Goal: Entertainment & Leisure: Consume media (video, audio)

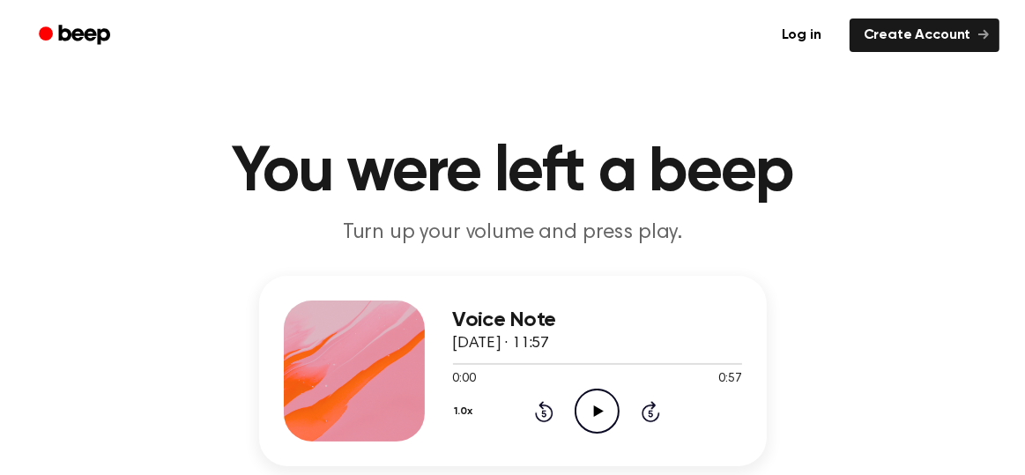
click at [590, 411] on icon "Play Audio" at bounding box center [597, 411] width 45 height 45
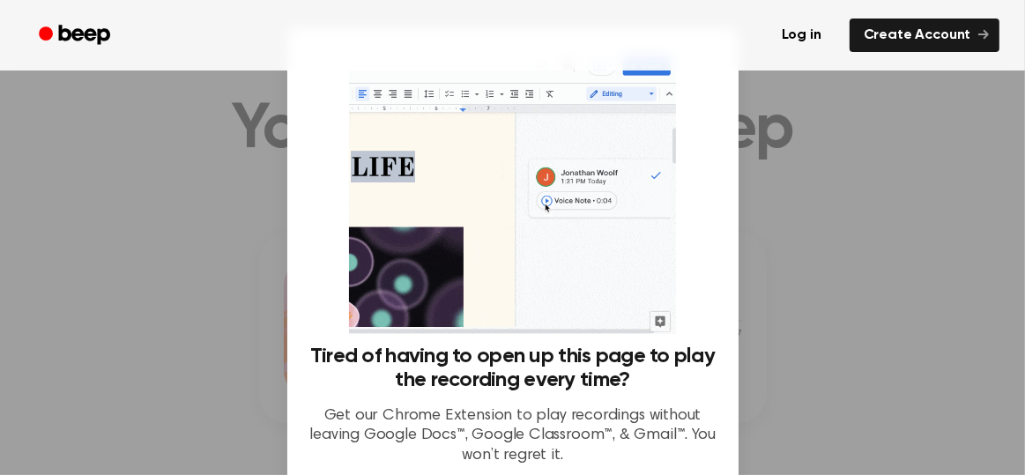
scroll to position [30, 0]
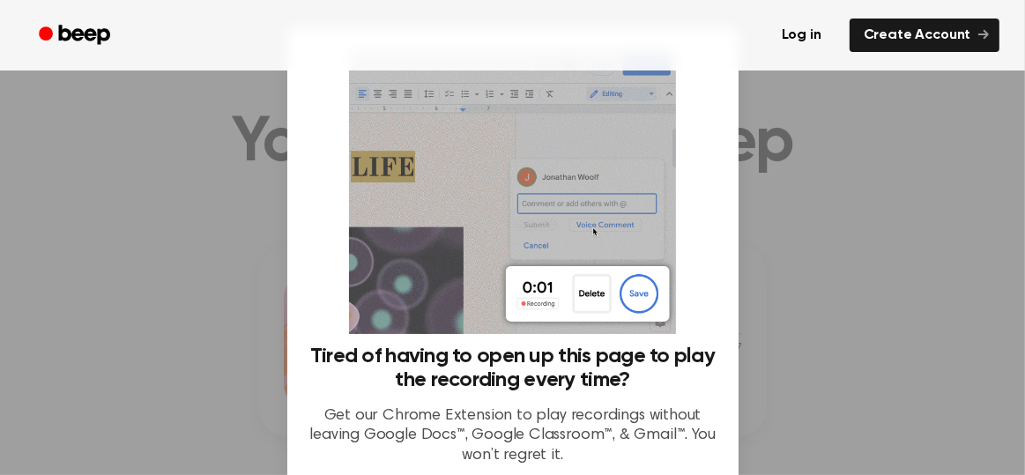
click at [844, 267] on div at bounding box center [512, 237] width 1025 height 475
click at [839, 277] on div at bounding box center [512, 237] width 1025 height 475
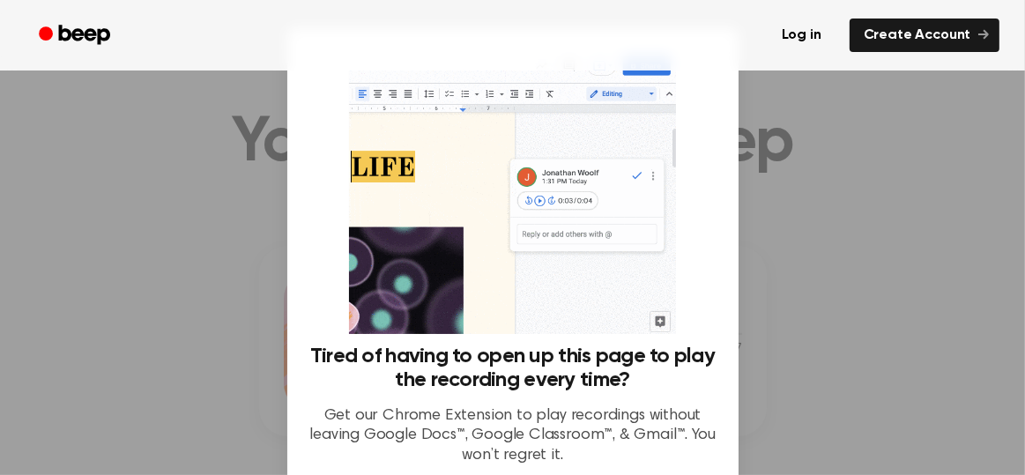
click at [839, 277] on div at bounding box center [512, 237] width 1025 height 475
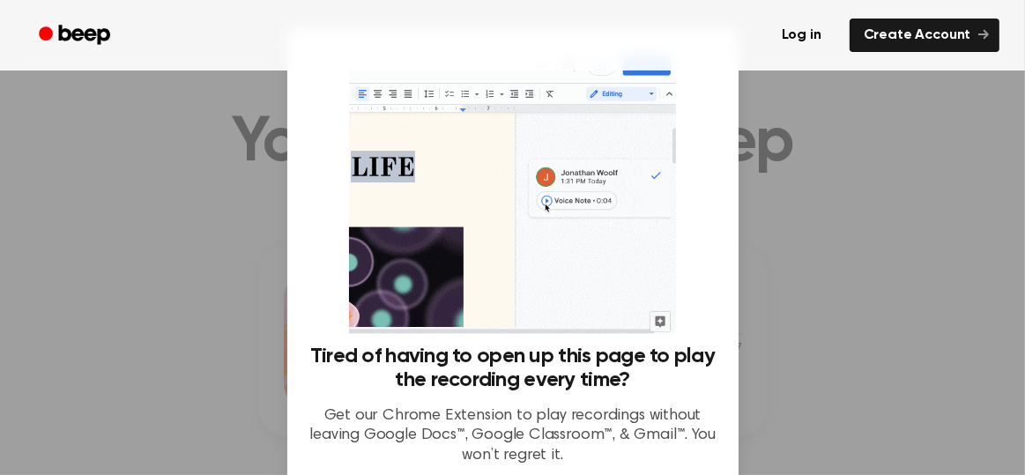
click at [839, 277] on div at bounding box center [512, 237] width 1025 height 475
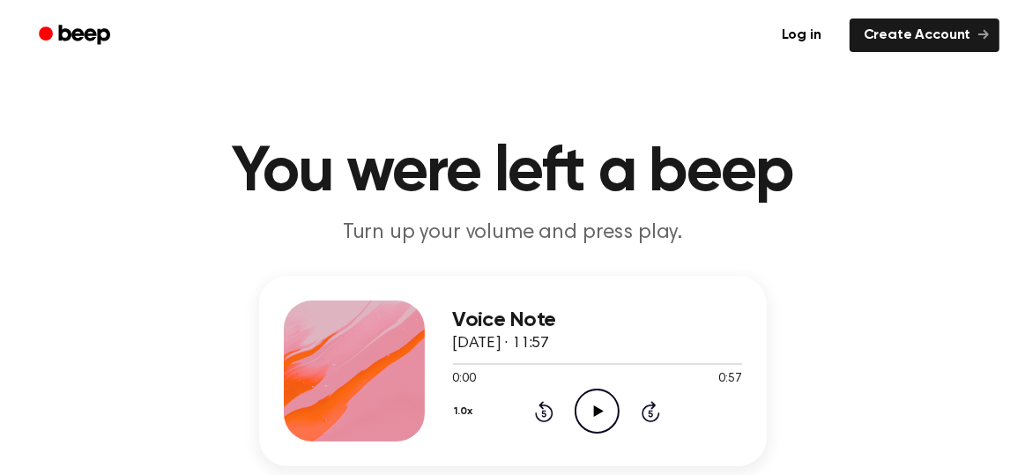
click at [590, 409] on icon "Play Audio" at bounding box center [597, 411] width 45 height 45
click at [590, 410] on icon "Play Audio" at bounding box center [597, 411] width 45 height 45
